Goal: Check status: Check status

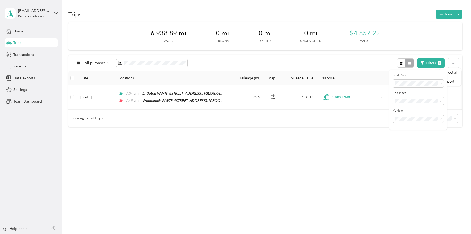
click at [412, 128] on span "[PERSON_NAME] Water" at bounding box center [415, 126] width 38 height 4
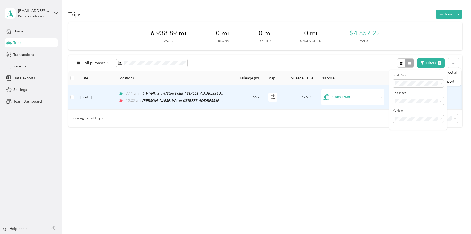
click at [164, 100] on span "[PERSON_NAME] Water ([STREET_ADDRESS][PERSON_NAME][PERSON_NAME])" at bounding box center [208, 101] width 132 height 4
drag, startPoint x: 165, startPoint y: 73, endPoint x: 191, endPoint y: 71, distance: 26.8
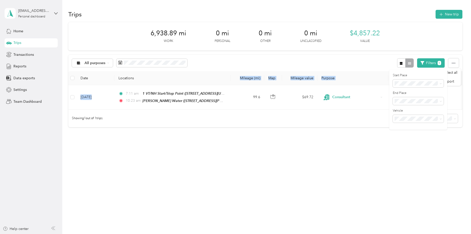
click at [193, 126] on div "Showing 1 out of 1 trips" at bounding box center [264, 119] width 393 height 18
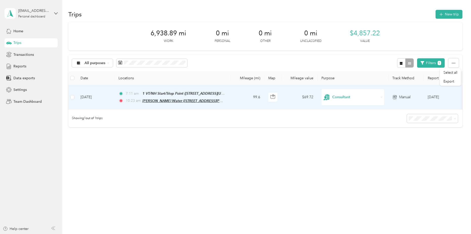
click at [165, 100] on span "[PERSON_NAME] Water ([STREET_ADDRESS][PERSON_NAME][PERSON_NAME])" at bounding box center [208, 101] width 132 height 4
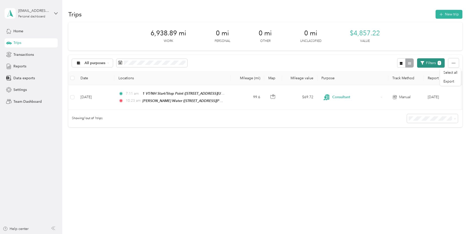
click at [431, 64] on button "Filters 1" at bounding box center [431, 62] width 28 height 9
click at [406, 118] on span "Sanbornville Water" at bounding box center [411, 119] width 30 height 4
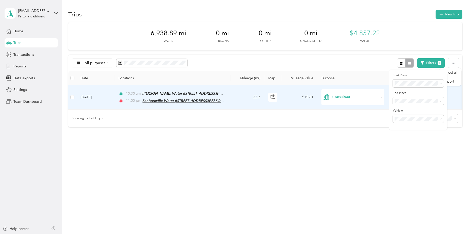
click at [211, 102] on span "Sanbornville Water ([STREET_ADDRESS][PERSON_NAME])" at bounding box center [189, 101] width 95 height 4
